Goal: Task Accomplishment & Management: Complete application form

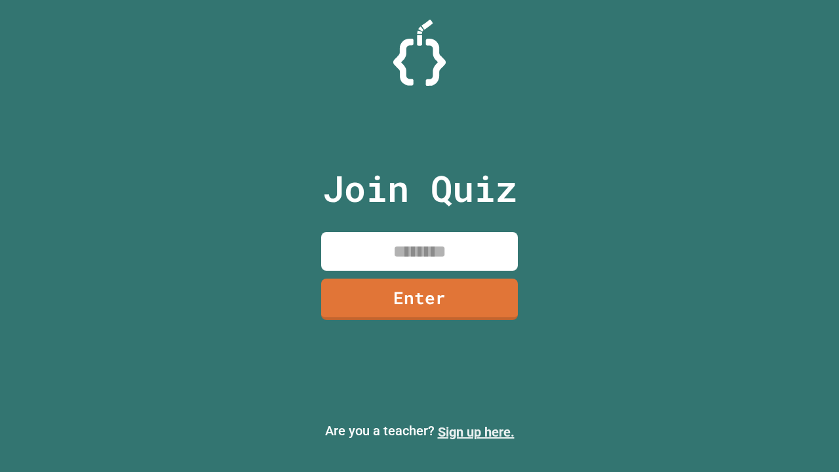
click at [476, 432] on link "Sign up here." at bounding box center [476, 432] width 77 height 16
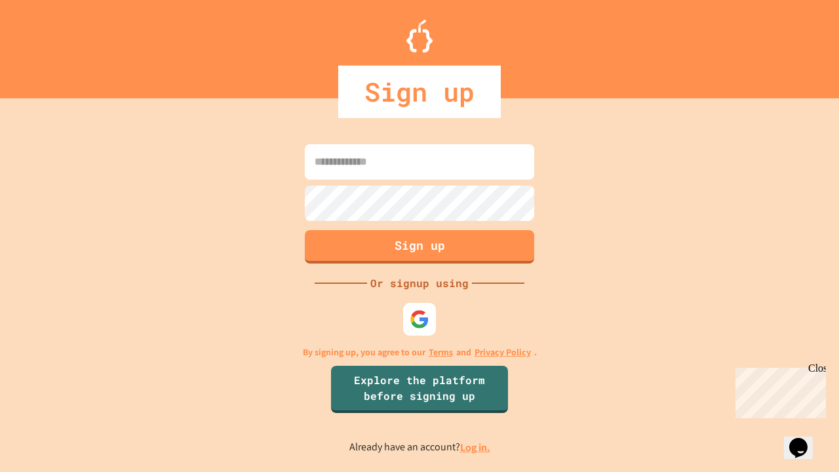
click at [476, 447] on link "Log in." at bounding box center [475, 447] width 30 height 14
